Goal: Task Accomplishment & Management: Manage account settings

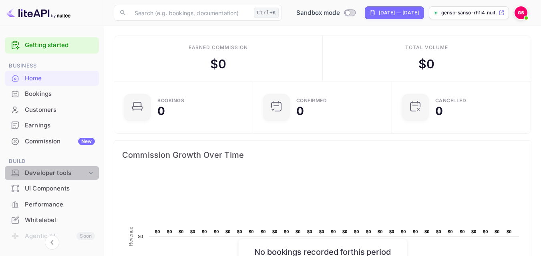
click at [58, 172] on div "Developer tools" at bounding box center [56, 173] width 62 height 9
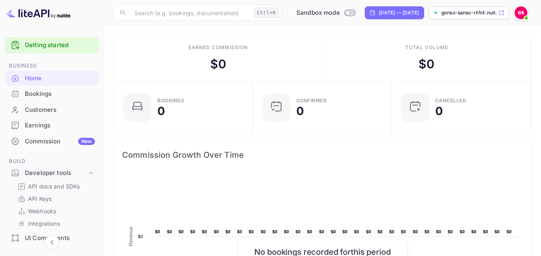
click at [46, 201] on p "API Keys" at bounding box center [40, 199] width 24 height 8
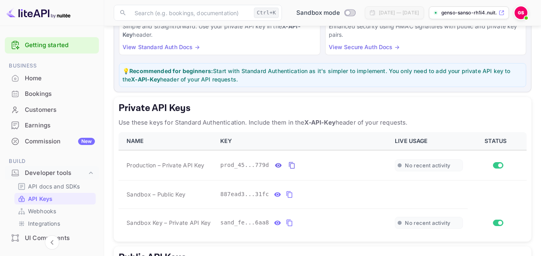
scroll to position [120, 0]
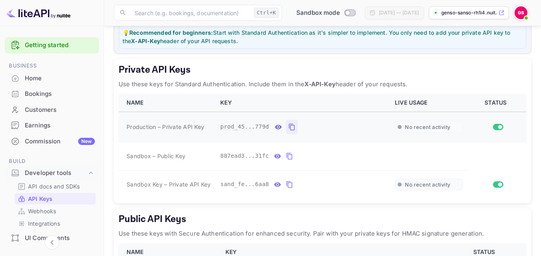
click at [288, 126] on icon "private api keys table" at bounding box center [291, 127] width 7 height 10
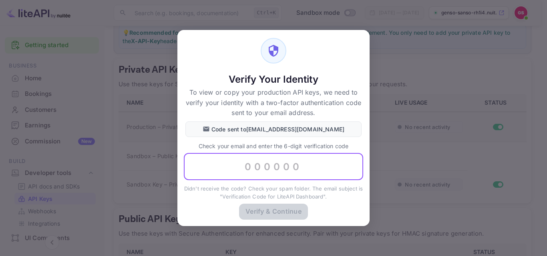
click at [256, 166] on input "text" at bounding box center [273, 167] width 179 height 27
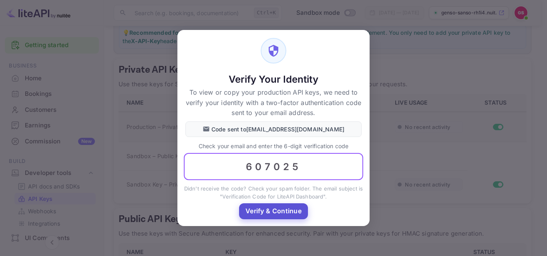
type input "607025"
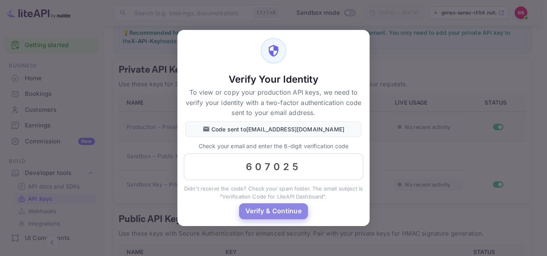
click at [262, 208] on button "Verify & Continue" at bounding box center [273, 212] width 69 height 16
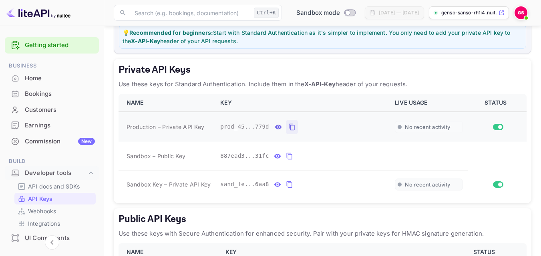
click at [297, 242] on div "Public API Keys Use these keys with Secure Authentication for enhanced security…" at bounding box center [322, 251] width 417 height 87
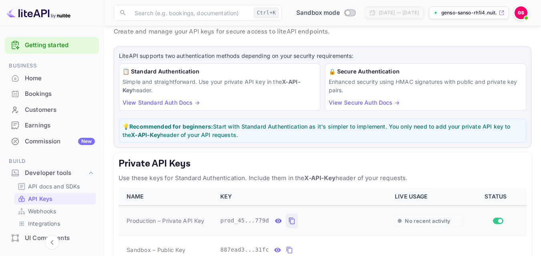
scroll to position [40, 0]
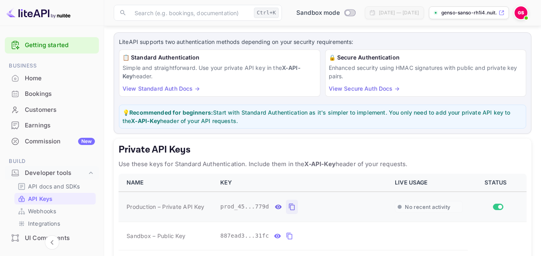
click at [166, 87] on link "View Standard Auth Docs →" at bounding box center [160, 88] width 77 height 7
click at [150, 88] on link "View Standard Auth Docs →" at bounding box center [160, 88] width 77 height 7
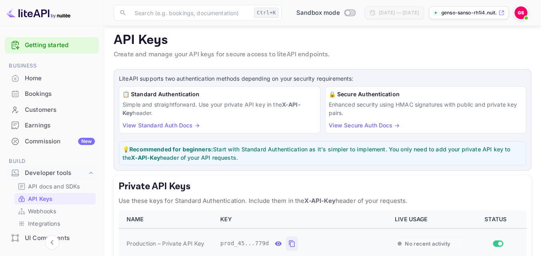
scroll to position [0, 0]
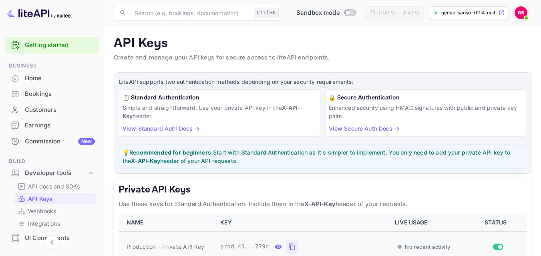
click at [152, 127] on link "View Standard Auth Docs →" at bounding box center [160, 128] width 77 height 7
click at [140, 129] on link "View Standard Auth Docs →" at bounding box center [160, 128] width 77 height 7
